Goal: Task Accomplishment & Management: Use online tool/utility

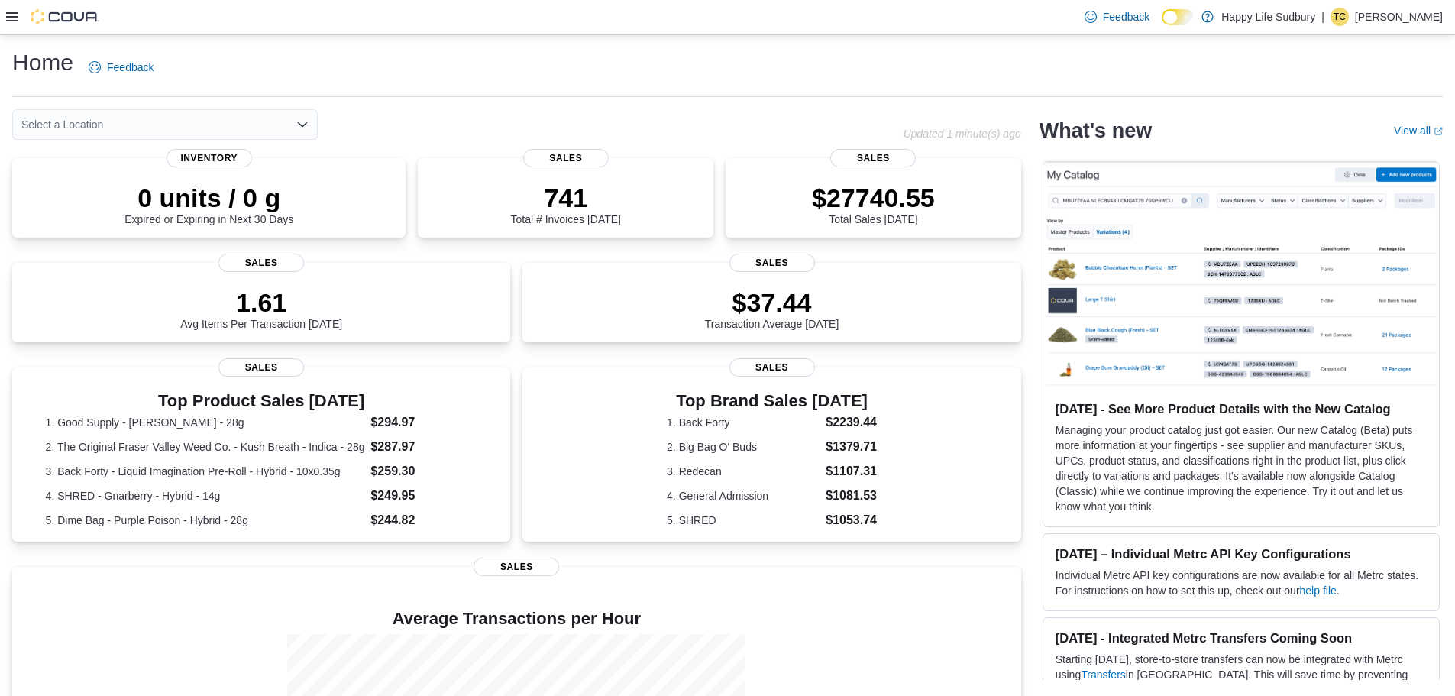
click at [13, 16] on icon at bounding box center [12, 17] width 12 height 12
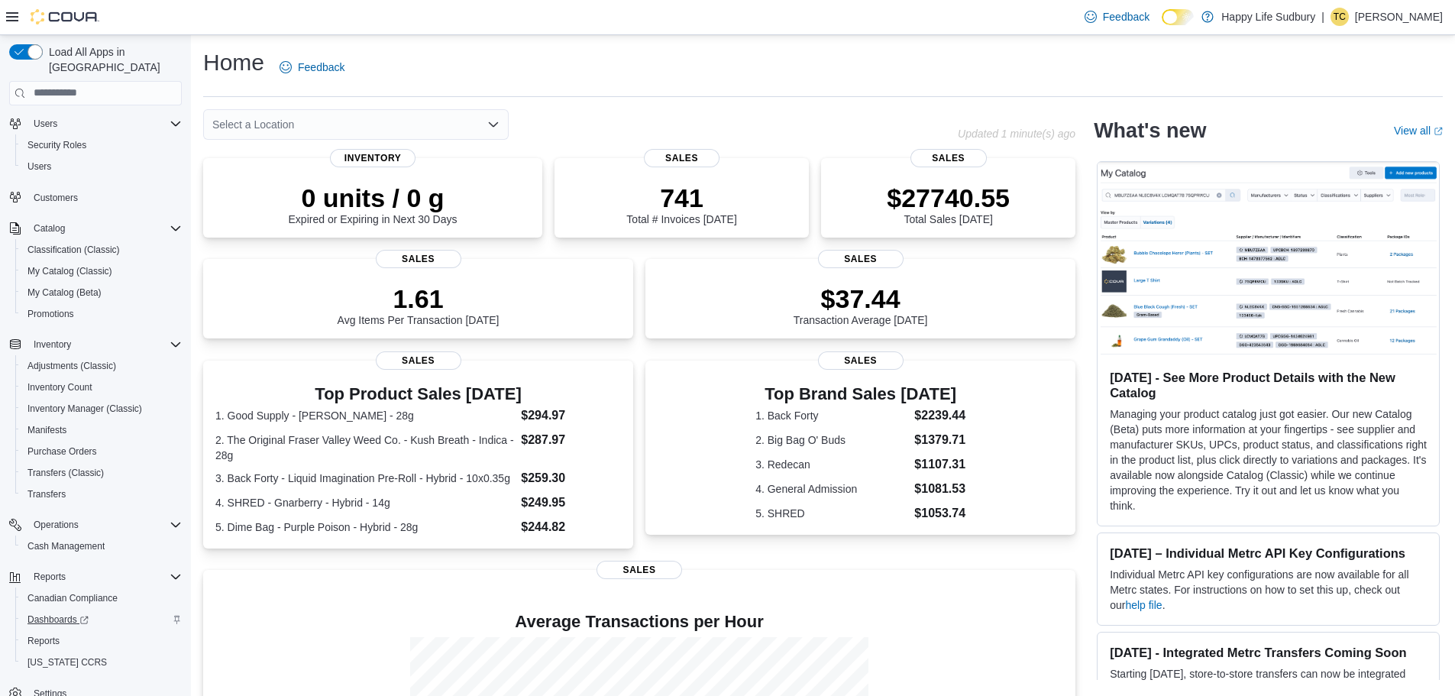
scroll to position [50, 0]
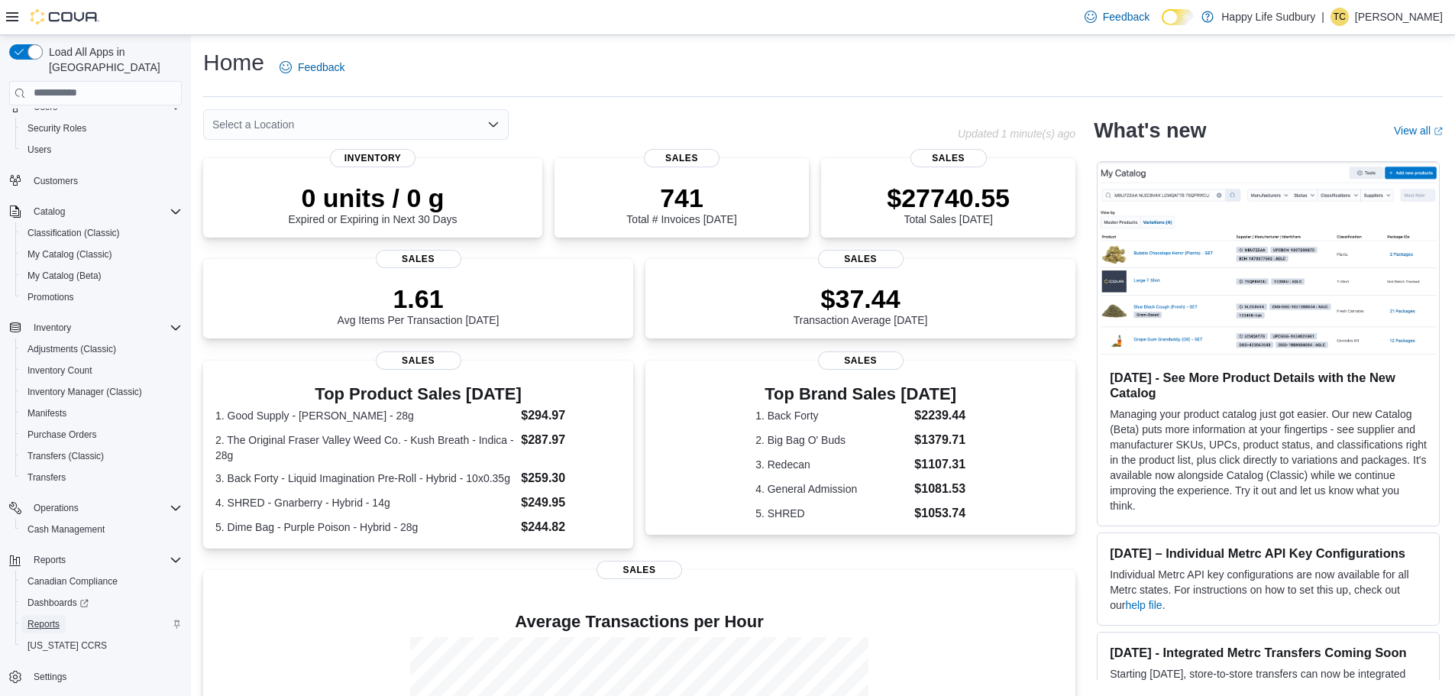
click at [57, 618] on span "Reports" at bounding box center [43, 624] width 32 height 12
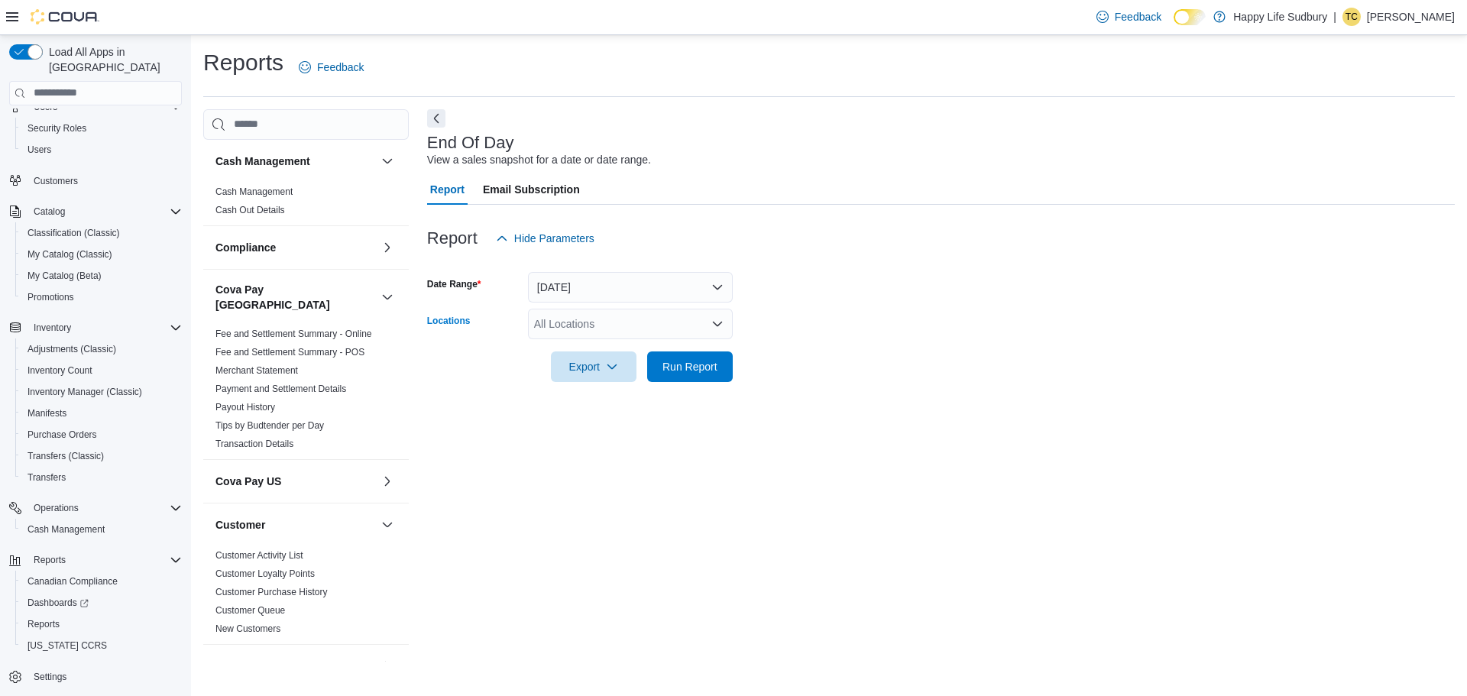
click at [652, 325] on div "All Locations" at bounding box center [630, 324] width 205 height 31
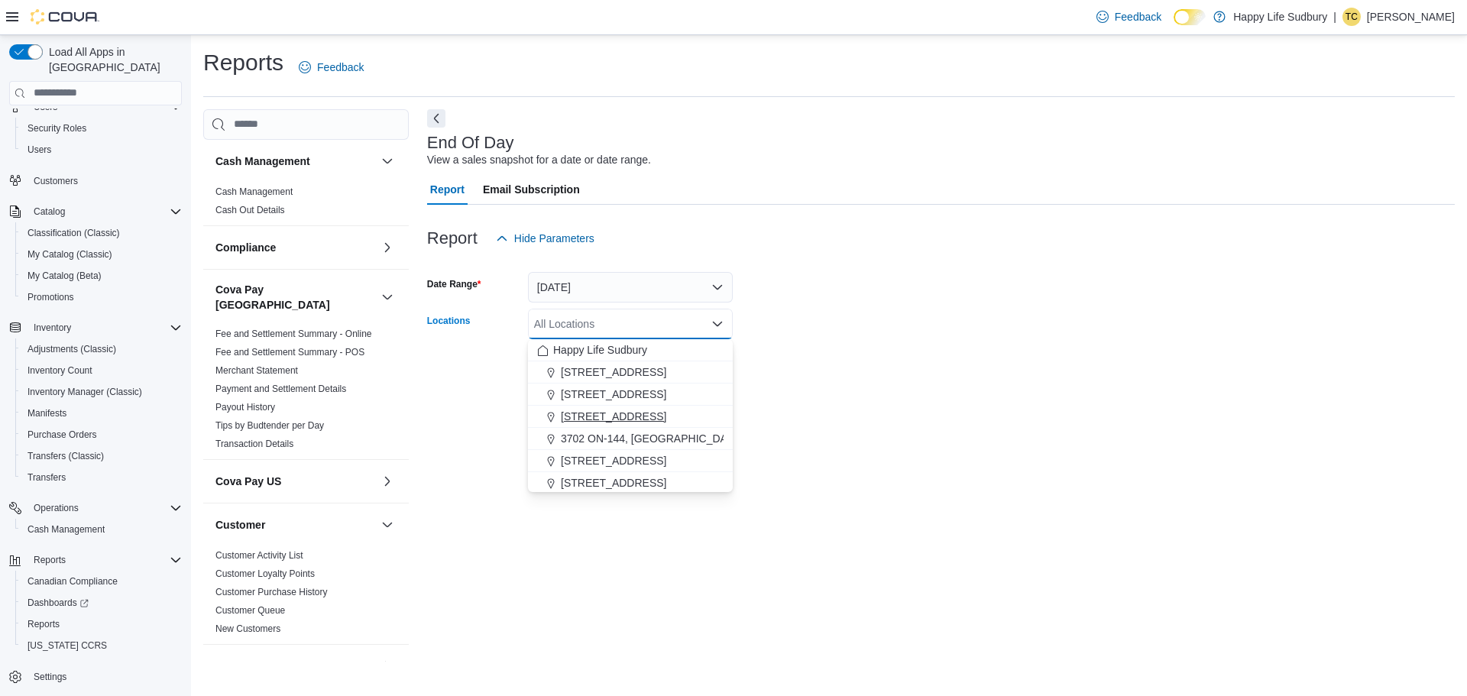
click at [687, 426] on button "[STREET_ADDRESS]" at bounding box center [630, 417] width 205 height 22
click at [804, 384] on div at bounding box center [940, 391] width 1027 height 18
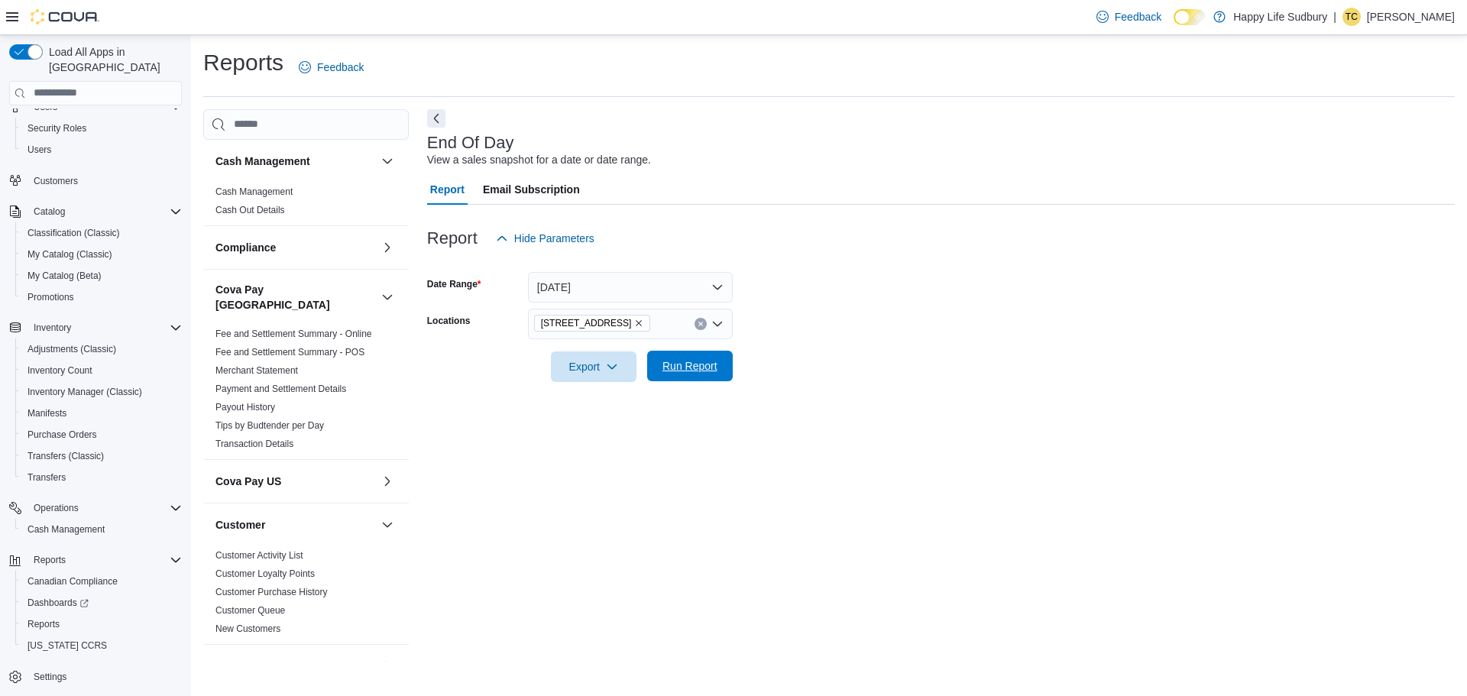
drag, startPoint x: 691, startPoint y: 374, endPoint x: 597, endPoint y: 386, distance: 94.6
click at [692, 374] on span "Run Report" at bounding box center [689, 366] width 67 height 31
click at [587, 380] on span "Export" at bounding box center [587, 366] width 67 height 31
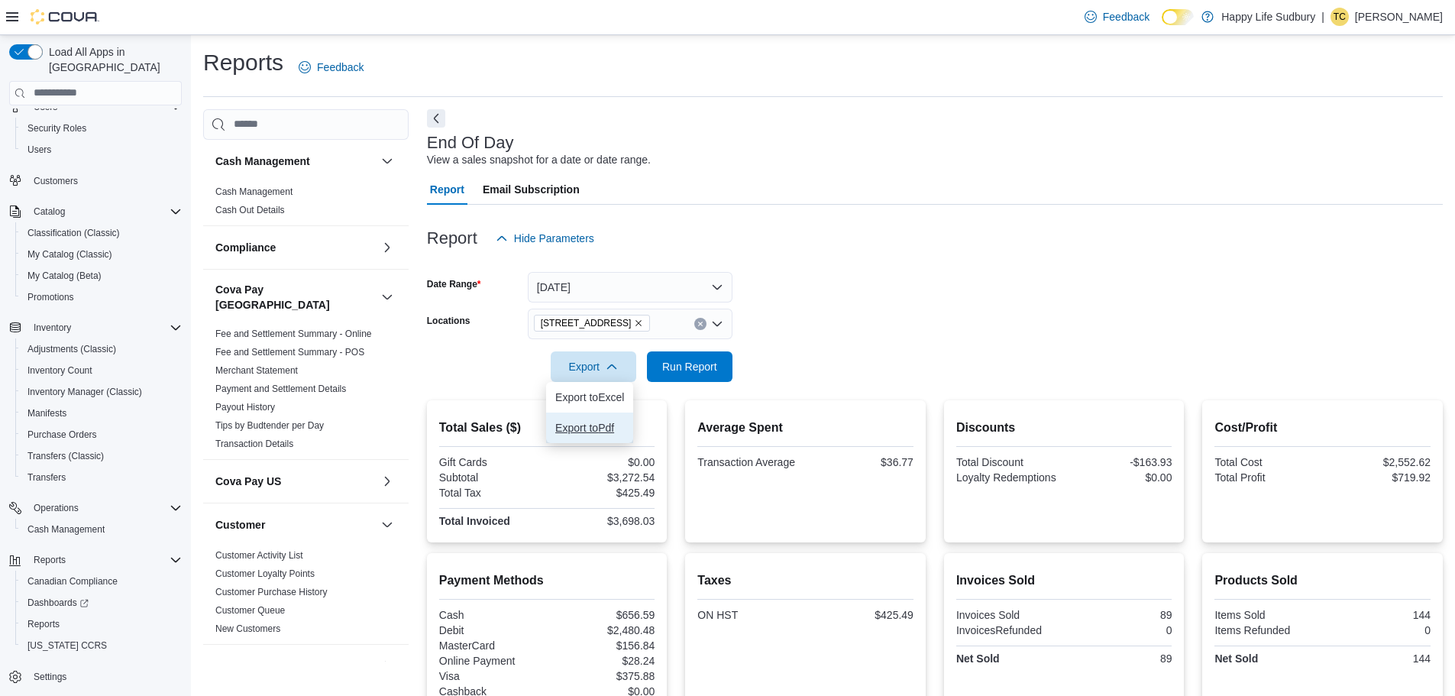
click at [592, 425] on span "Export to Pdf" at bounding box center [589, 428] width 69 height 12
